Goal: Task Accomplishment & Management: Use online tool/utility

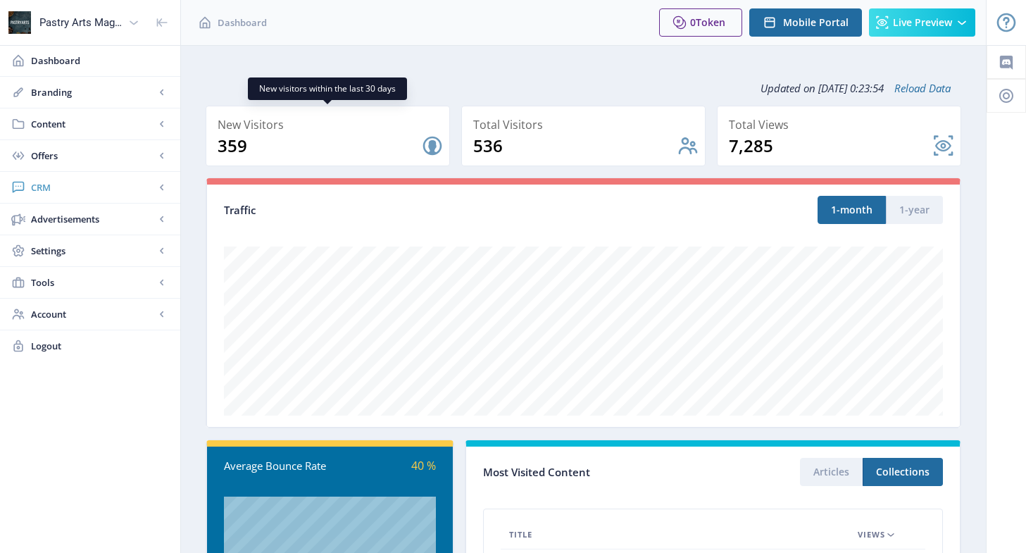
click at [72, 187] on span "CRM" at bounding box center [93, 187] width 124 height 14
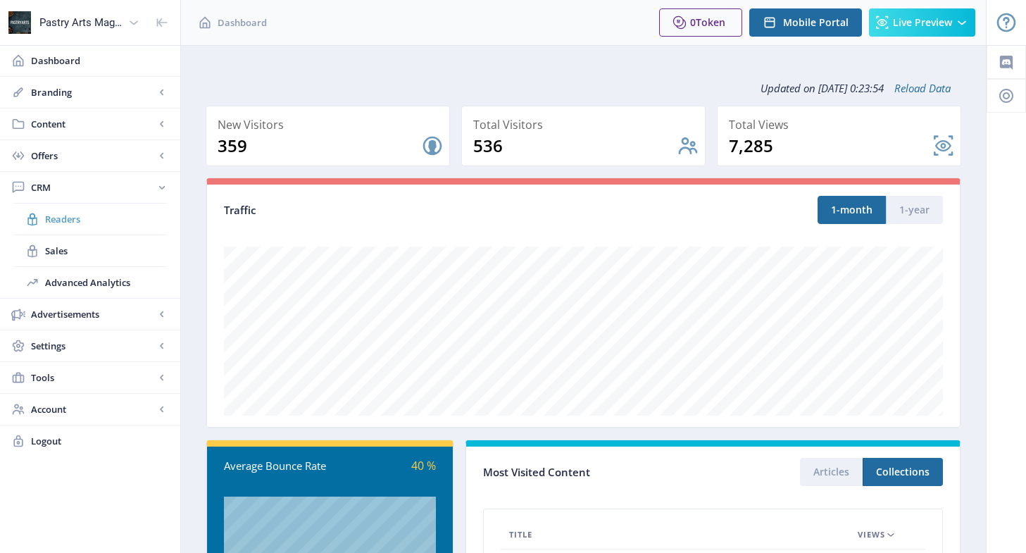
click at [89, 215] on span "Readers" at bounding box center [105, 219] width 121 height 14
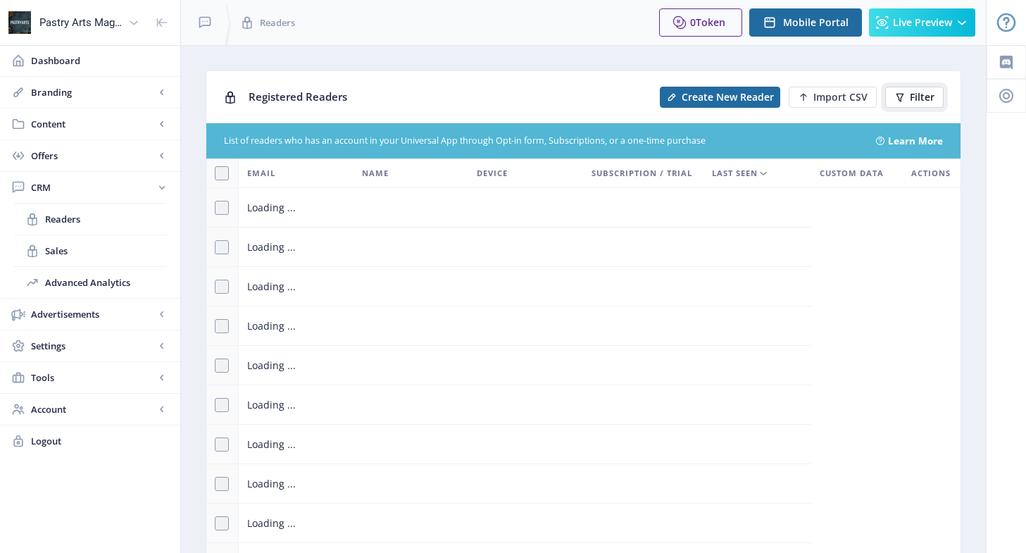
click at [900, 104] on button "Filter" at bounding box center [914, 97] width 58 height 21
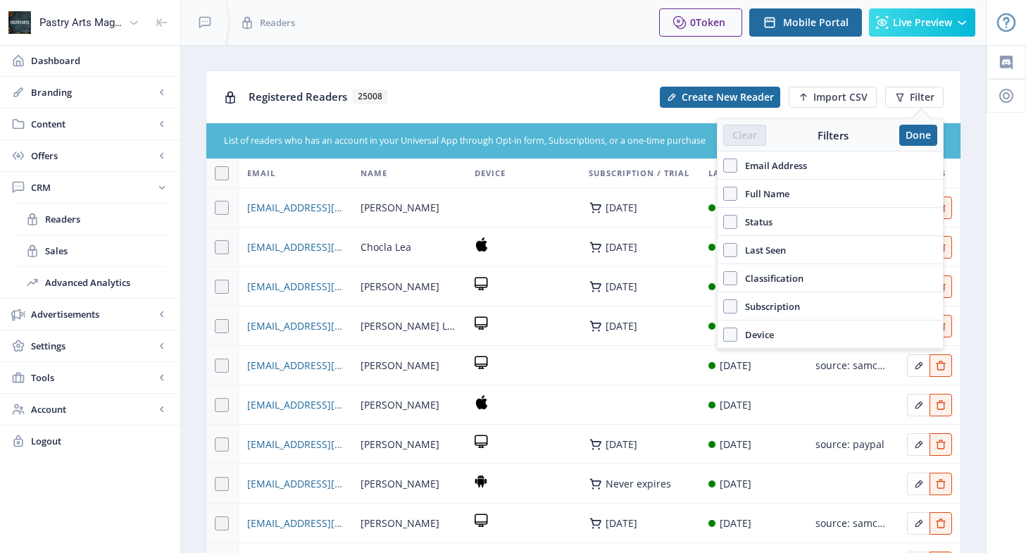
click at [788, 161] on span "Email Address" at bounding box center [773, 165] width 70 height 17
click at [724, 165] on input "Email Address" at bounding box center [723, 165] width 1 height 1
checkbox input "true"
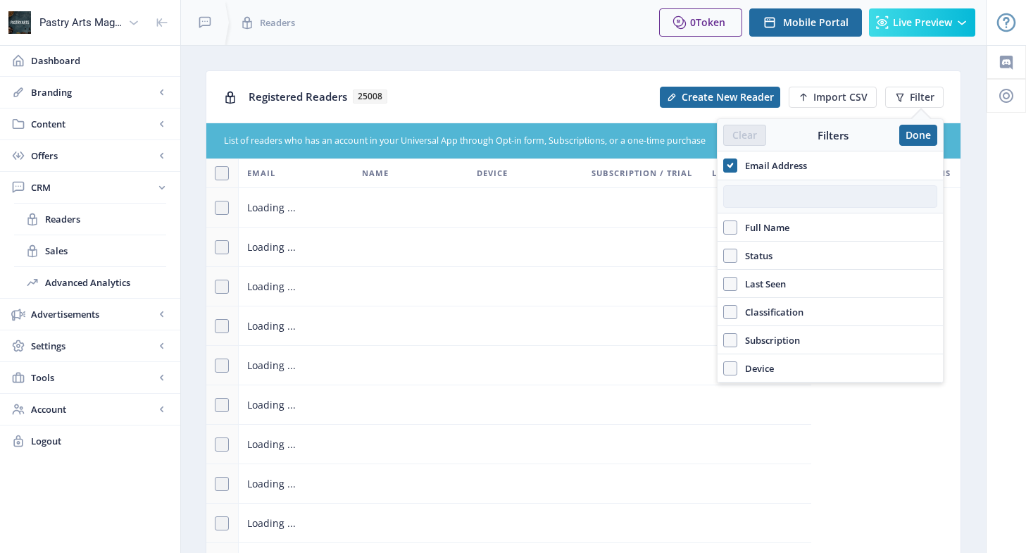
click at [767, 192] on input "text" at bounding box center [830, 196] width 214 height 23
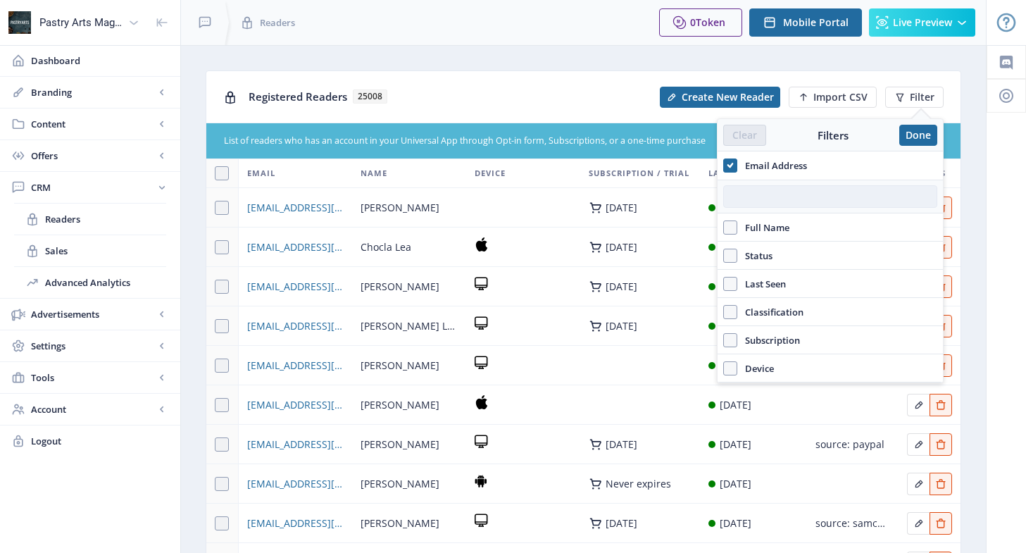
paste input "[EMAIL_ADDRESS][DOMAIN_NAME]"
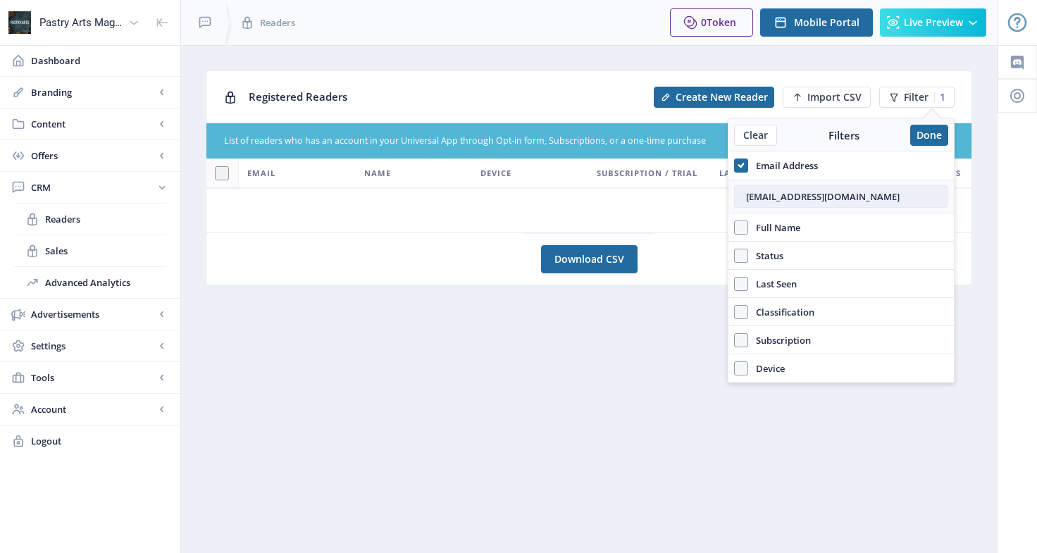
click at [746, 196] on input "[EMAIL_ADDRESS][DOMAIN_NAME]" at bounding box center [841, 196] width 214 height 23
type input "[EMAIL_ADDRESS][DOMAIN_NAME]"
click at [647, 349] on nb-layout-column "Registered Readers Create New Reader Import CSV Filter 1 List of readers who ha…" at bounding box center [588, 299] width 817 height 508
drag, startPoint x: 897, startPoint y: 192, endPoint x: 728, endPoint y: 199, distance: 169.2
click at [728, 199] on div "[EMAIL_ADDRESS][DOMAIN_NAME]" at bounding box center [840, 197] width 225 height 34
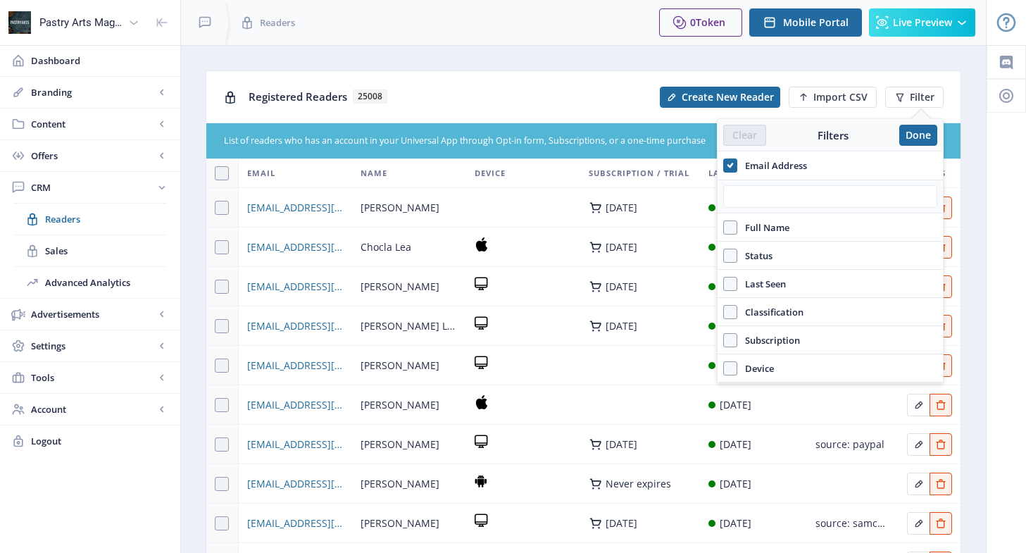
click at [747, 168] on span "Email Address" at bounding box center [773, 165] width 70 height 17
click at [724, 166] on input "Email Address" at bounding box center [723, 165] width 1 height 1
checkbox input "false"
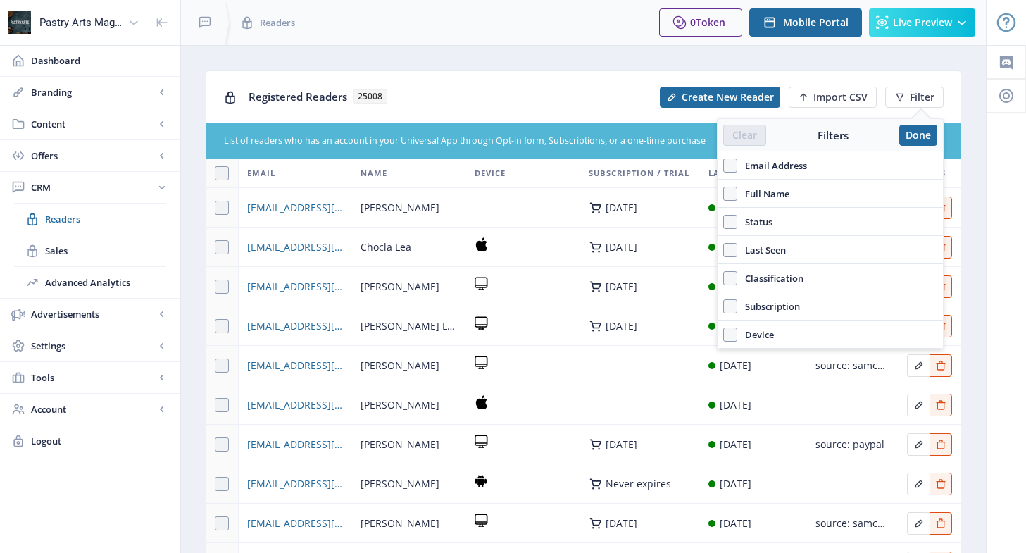
click at [787, 190] on span "Full Name" at bounding box center [764, 193] width 52 height 17
click at [724, 193] on input "Full Name" at bounding box center [723, 193] width 1 height 1
checkbox input "true"
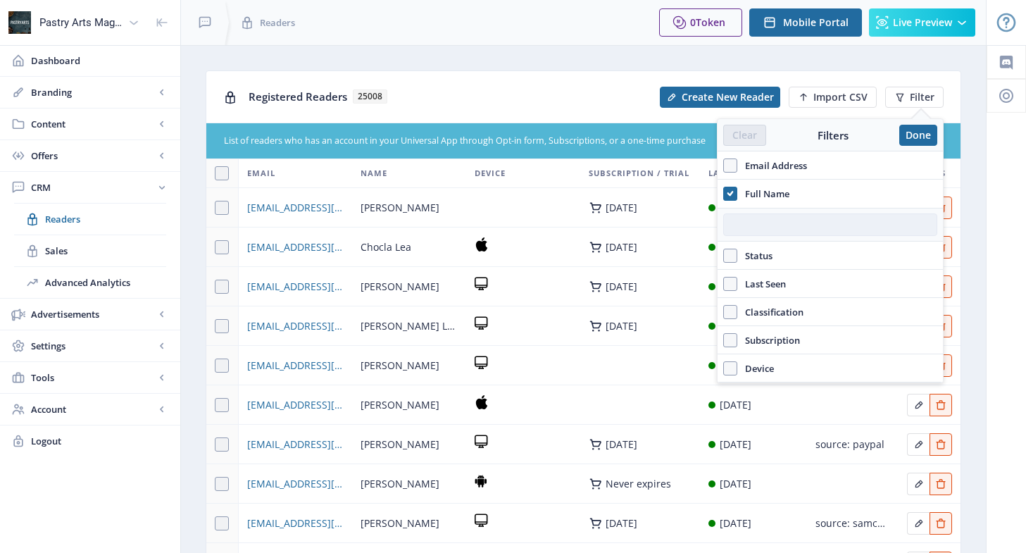
click at [779, 223] on input "text" at bounding box center [830, 224] width 214 height 23
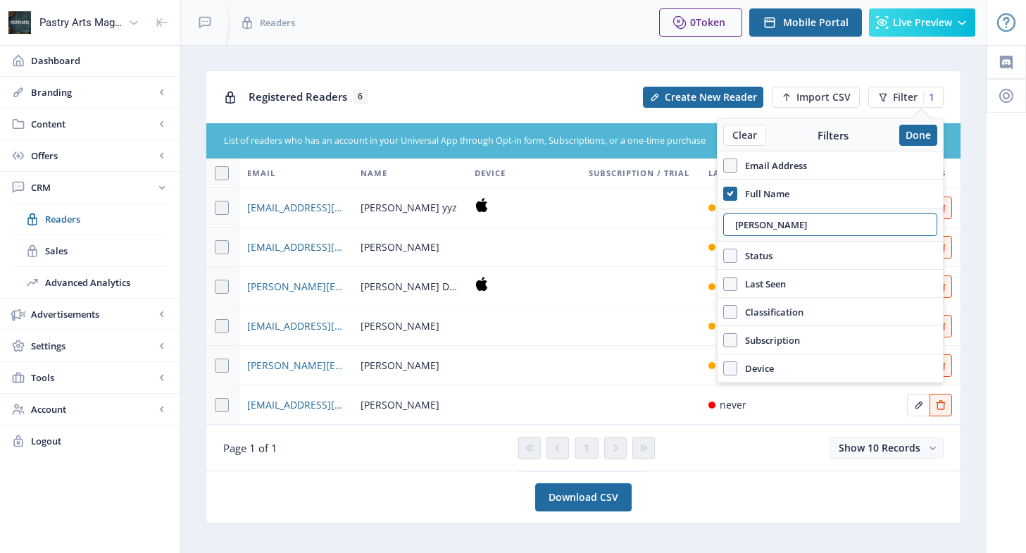
drag, startPoint x: 788, startPoint y: 218, endPoint x: 711, endPoint y: 218, distance: 76.8
click at [711, 218] on nb-layout "Pastry Arts Magazine Dashboard Branding App Appearance Brand Brief Pages SEO We…" at bounding box center [513, 284] width 1026 height 568
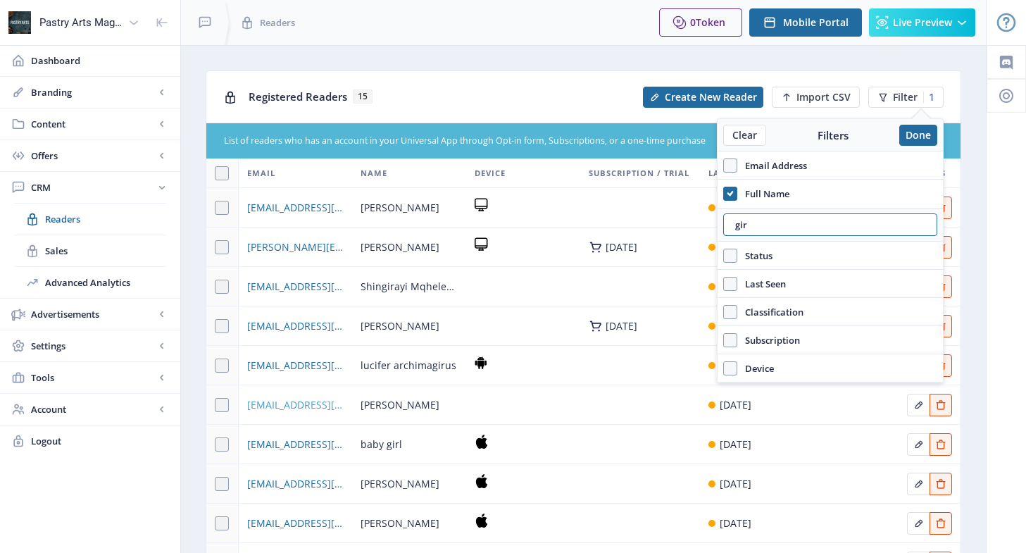
type input "gir"
click at [313, 408] on span "[EMAIL_ADDRESS][DOMAIN_NAME]" at bounding box center [295, 405] width 97 height 17
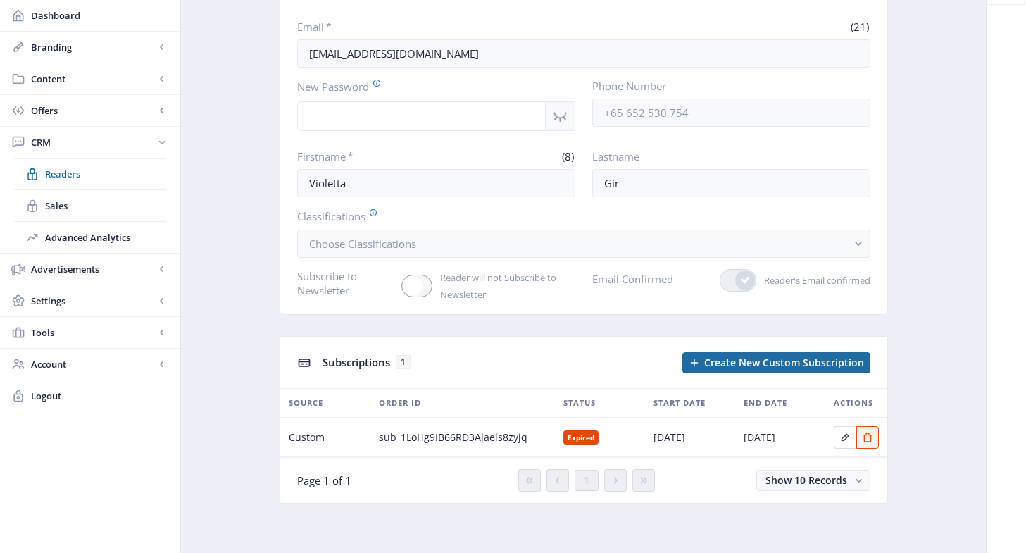
scroll to position [37, 0]
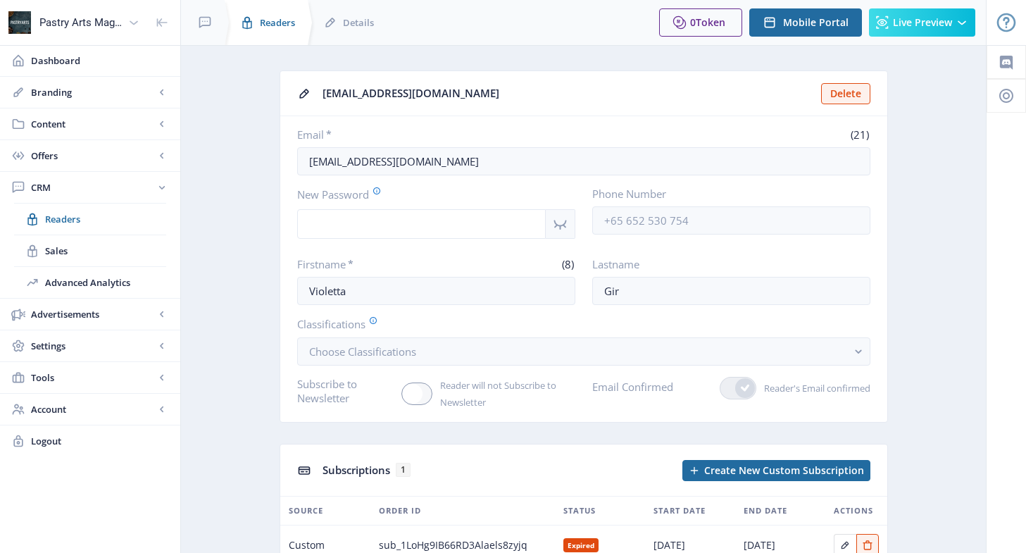
click at [256, 23] on div "Readers" at bounding box center [264, 22] width 83 height 45
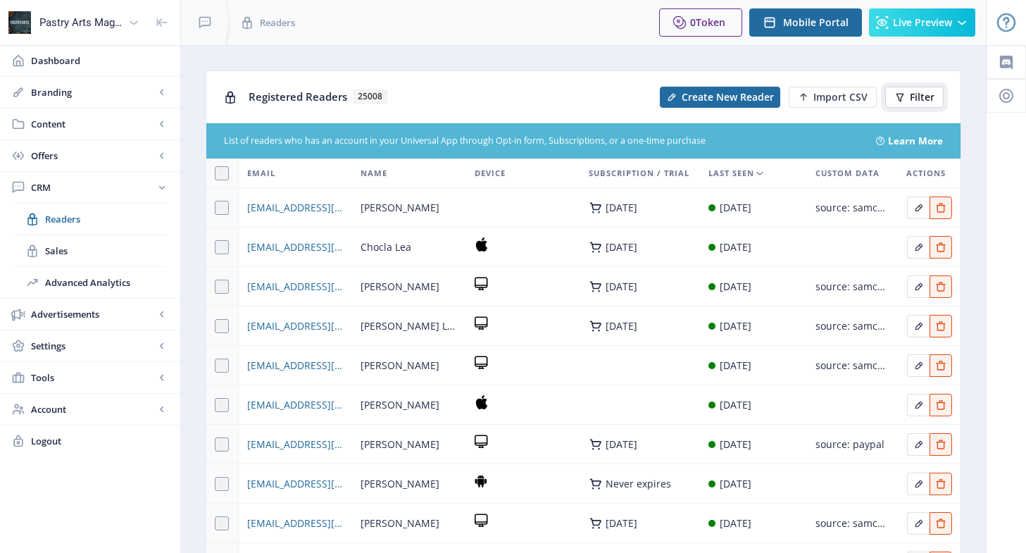
click at [908, 94] on button "Filter" at bounding box center [914, 97] width 58 height 21
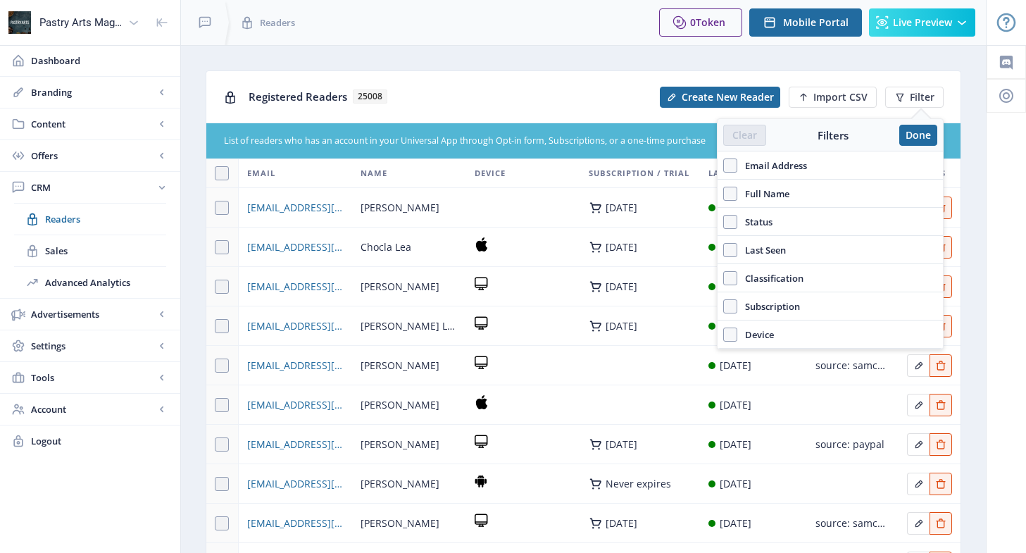
click at [773, 189] on span "Full Name" at bounding box center [764, 193] width 52 height 17
click at [724, 193] on input "Full Name" at bounding box center [723, 193] width 1 height 1
checkbox input "true"
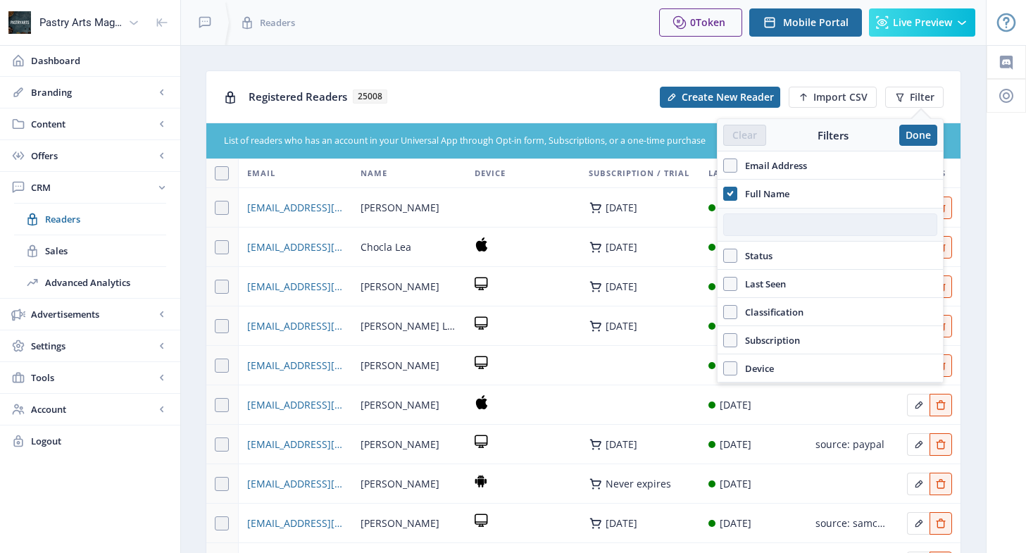
click at [788, 225] on input "text" at bounding box center [830, 224] width 214 height 23
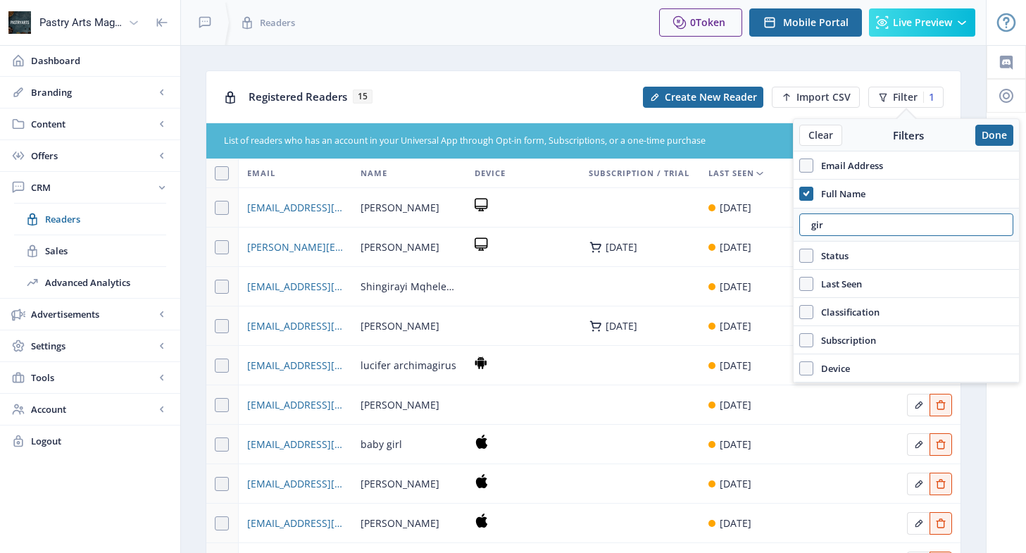
type input "gir"
drag, startPoint x: 591, startPoint y: 75, endPoint x: 623, endPoint y: 41, distance: 47.3
click at [591, 75] on div "Registered Readers 15 Create New Reader Import CSV Filter 1" at bounding box center [583, 96] width 754 height 51
